Goal: Task Accomplishment & Management: Use online tool/utility

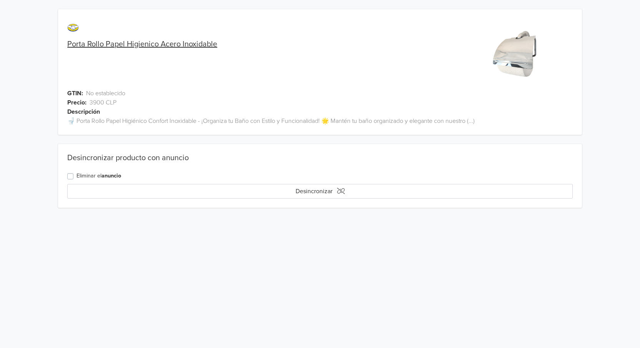
click at [154, 45] on link "Porta Rollo Papel Higienico Acero Inoxidable" at bounding box center [142, 44] width 150 height 9
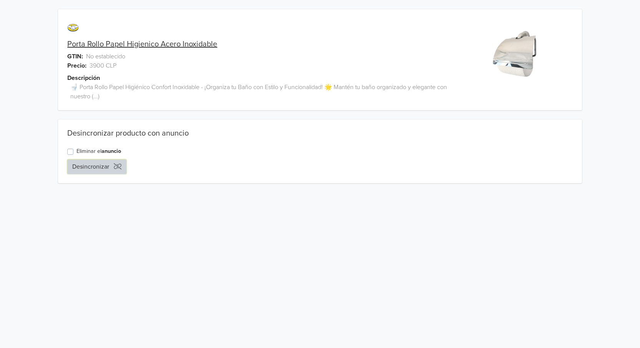
click at [108, 165] on button "Desincronizar" at bounding box center [96, 166] width 59 height 15
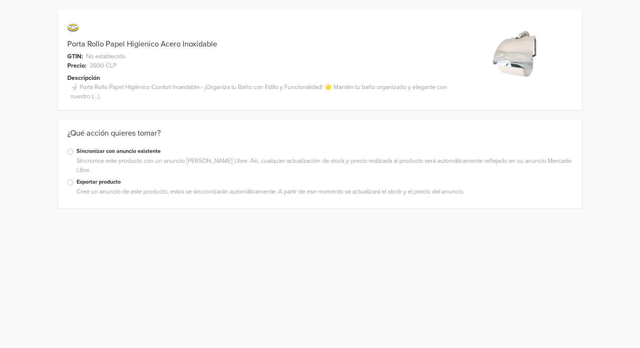
click at [89, 148] on label "Sincronizar con anuncio existente" at bounding box center [324, 151] width 496 height 8
click at [0, 0] on input "Sincronizar con anuncio existente" at bounding box center [0, 0] width 0 height 0
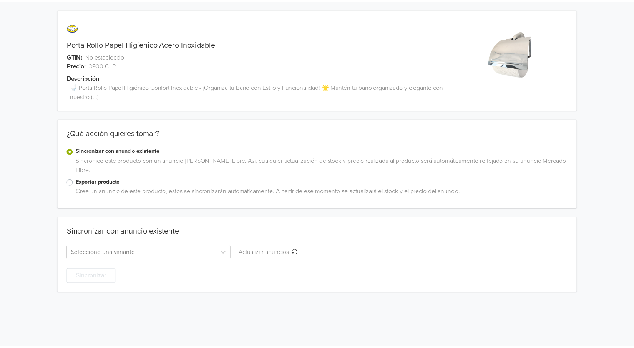
scroll to position [30, 0]
click at [169, 247] on div "Seleccione una variante" at bounding box center [149, 252] width 164 height 15
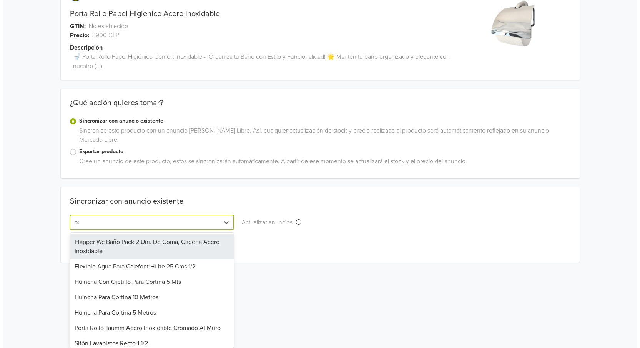
scroll to position [0, 0]
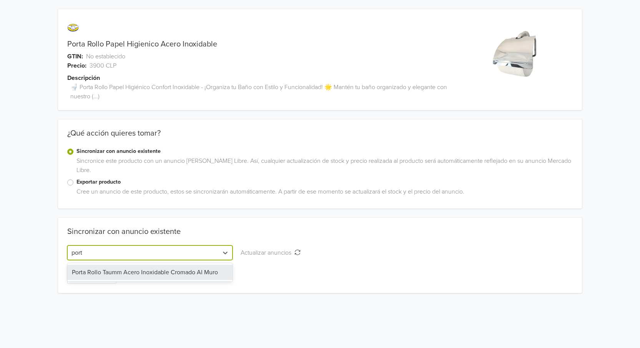
type input "porta"
click at [157, 275] on div "Porta Rollo Taumm Acero Inoxidable Cromado Al Muro" at bounding box center [149, 272] width 165 height 15
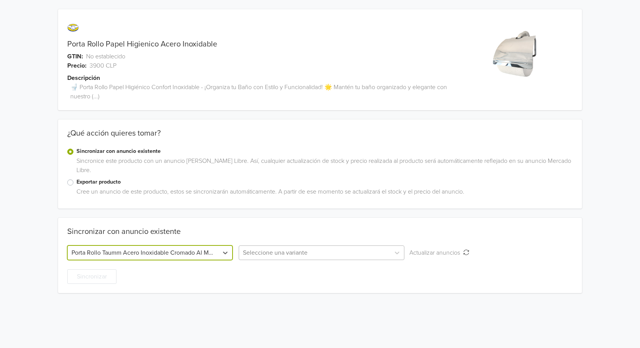
click at [347, 259] on div "Seleccione una variante" at bounding box center [314, 253] width 151 height 14
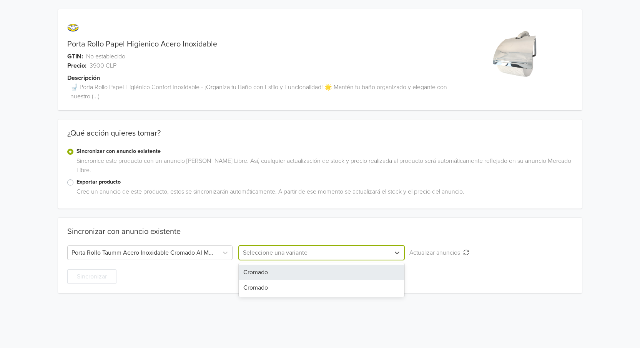
click at [293, 275] on div "Cromado" at bounding box center [321, 272] width 165 height 15
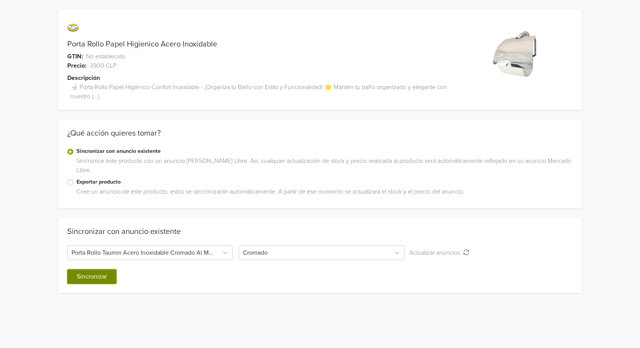
click at [81, 277] on button "Sincronizar" at bounding box center [91, 276] width 49 height 15
